Goal: Check status

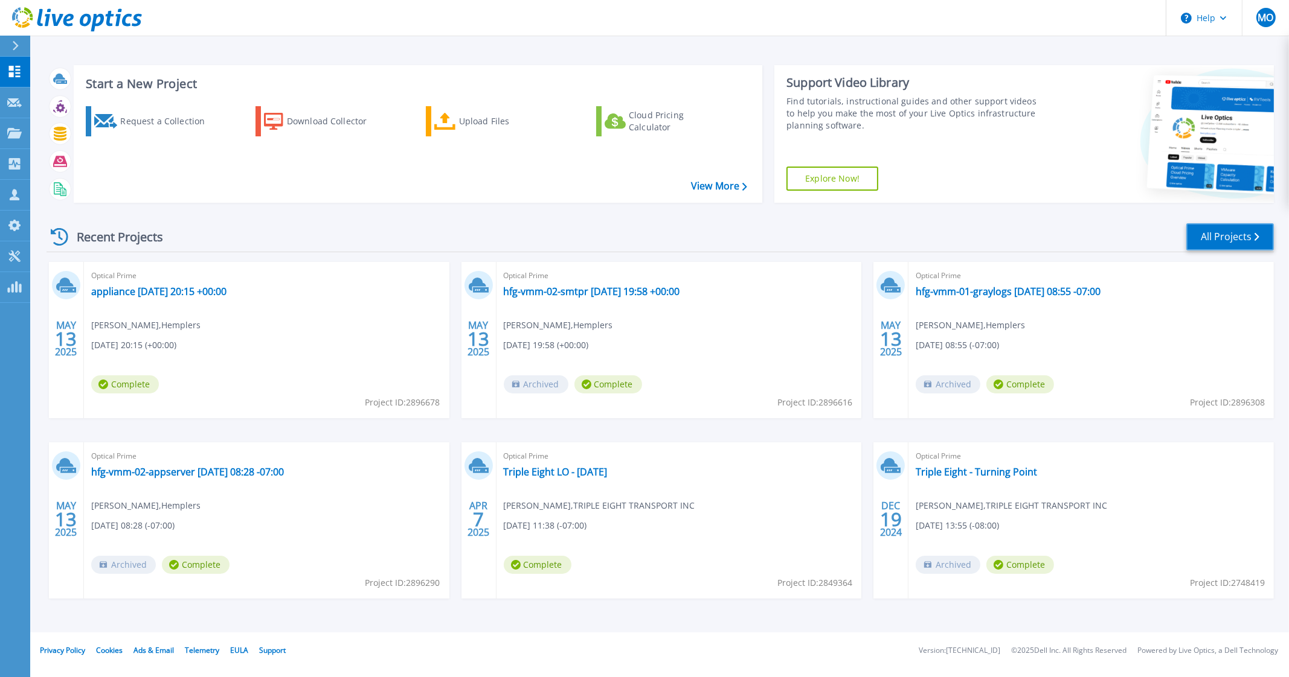
click at [1232, 240] on link "All Projects" at bounding box center [1230, 236] width 88 height 27
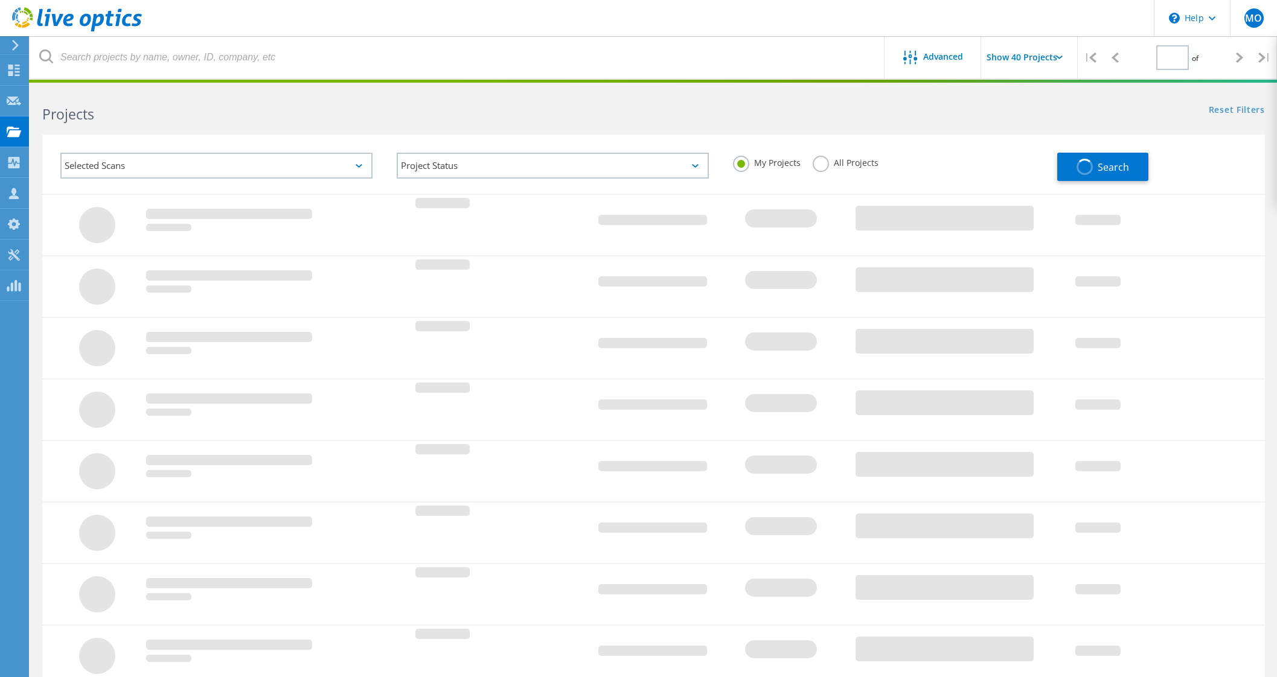
type input "1"
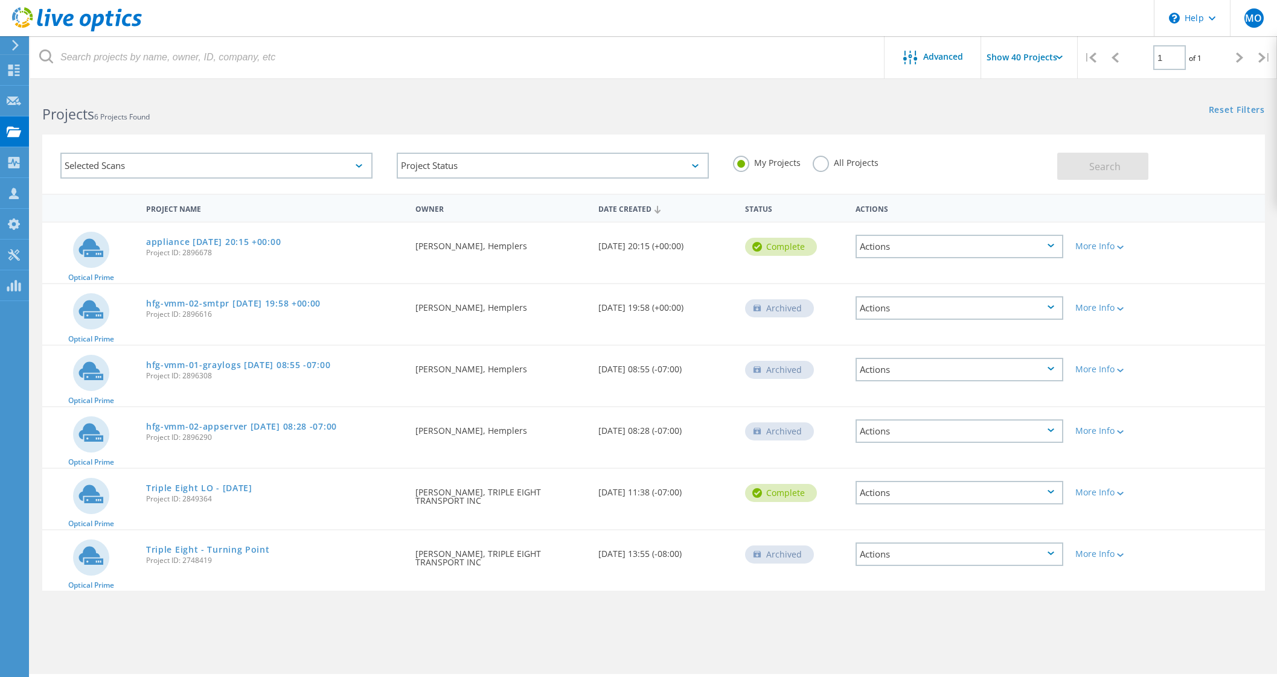
click at [824, 162] on label "All Projects" at bounding box center [846, 161] width 66 height 11
click at [0, 0] on input "All Projects" at bounding box center [0, 0] width 0 height 0
click at [1093, 167] on span "Search" at bounding box center [1104, 166] width 31 height 13
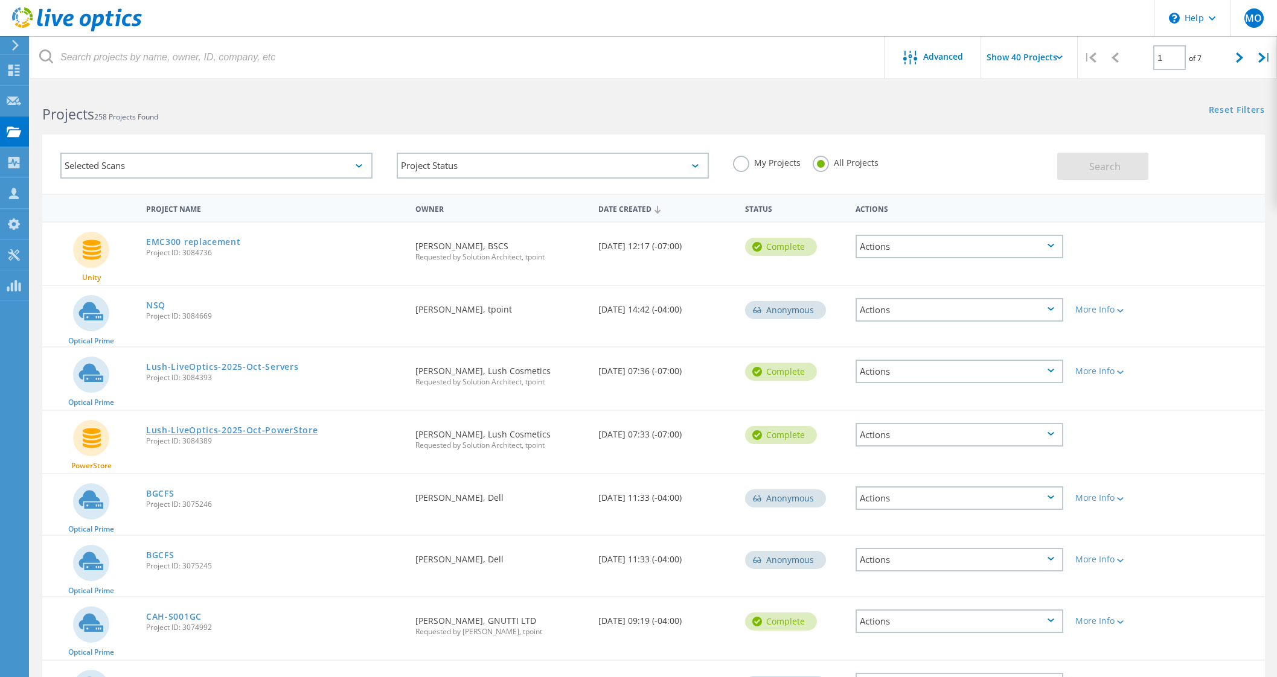
click at [278, 430] on link "Lush-LiveOptics-2025-Oct-PowerStore" at bounding box center [232, 430] width 172 height 8
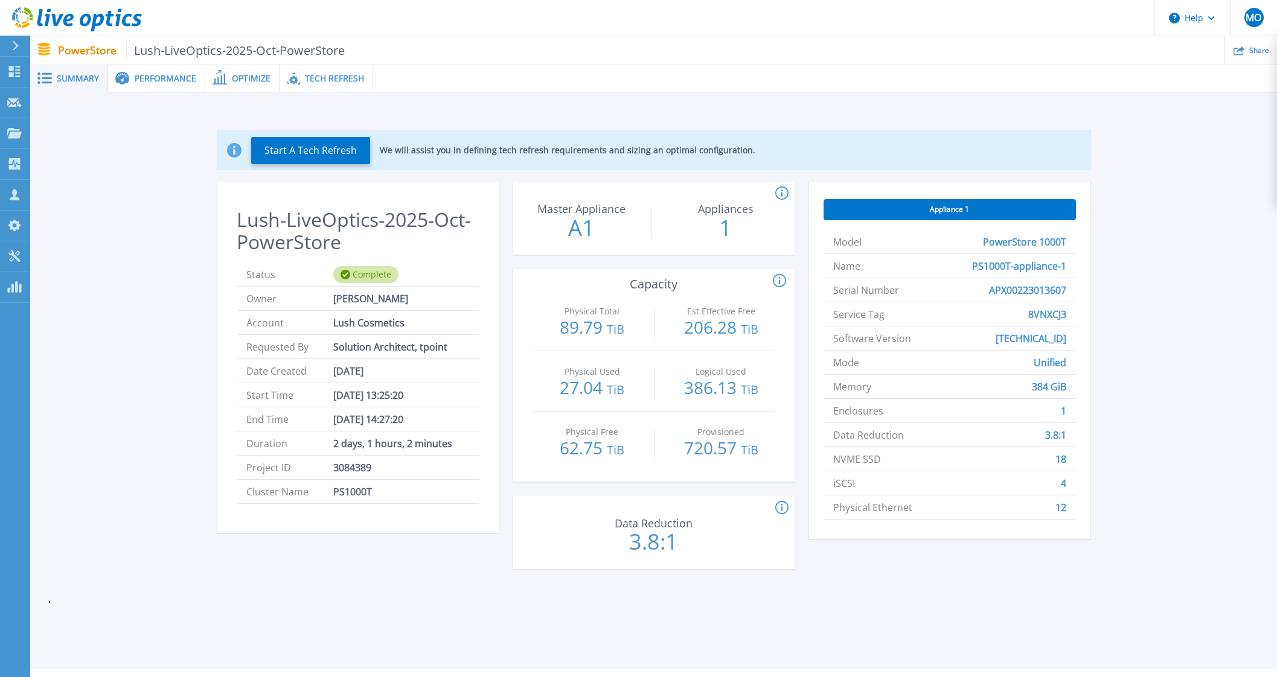
click at [182, 80] on span "Performance" at bounding box center [166, 78] width 62 height 8
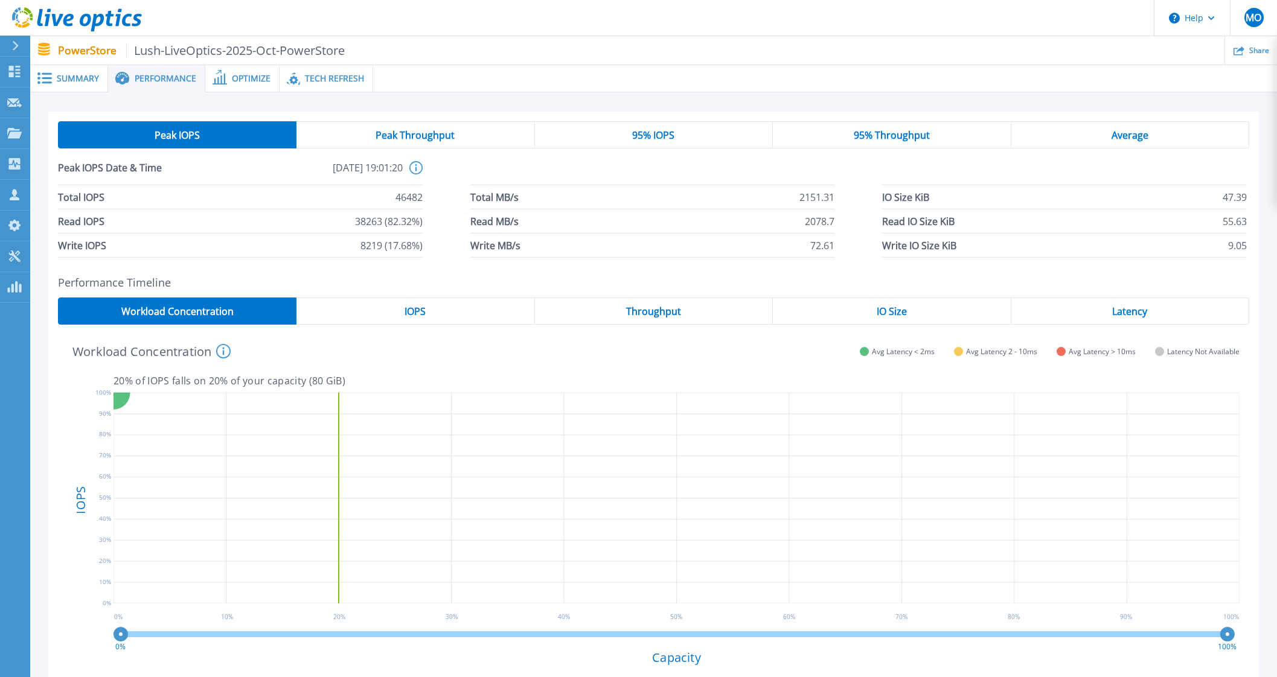
click at [232, 80] on span "Optimize" at bounding box center [251, 78] width 39 height 8
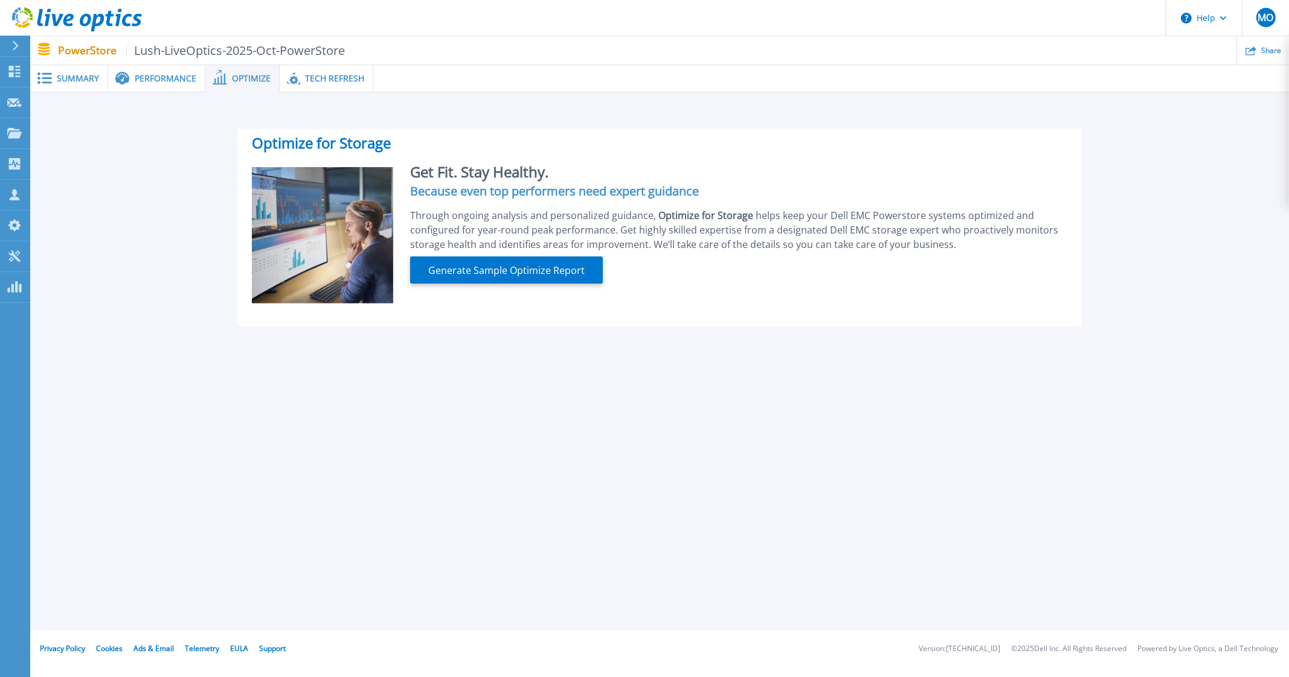
click at [311, 74] on span "Tech Refresh" at bounding box center [334, 78] width 59 height 8
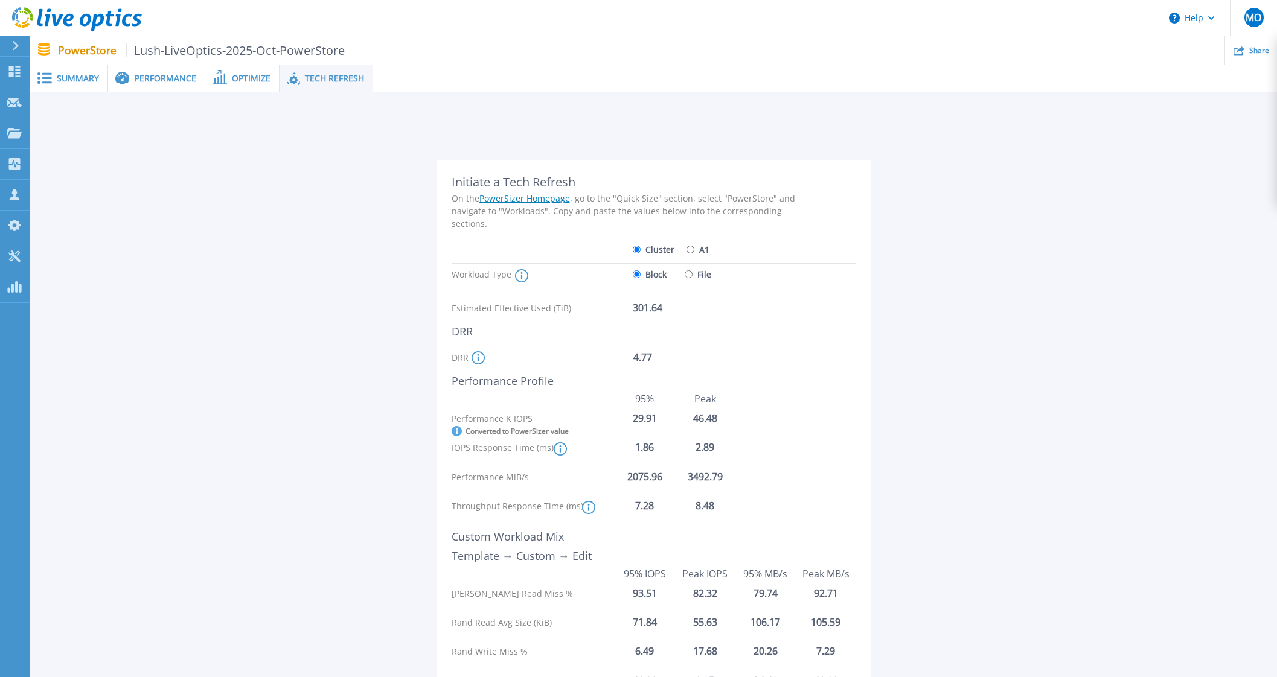
click at [78, 48] on p "PowerStore Lush-LiveOptics-2025-Oct-PowerStore" at bounding box center [201, 50] width 287 height 14
click at [72, 74] on span "Summary" at bounding box center [78, 78] width 42 height 8
